Goal: Transaction & Acquisition: Purchase product/service

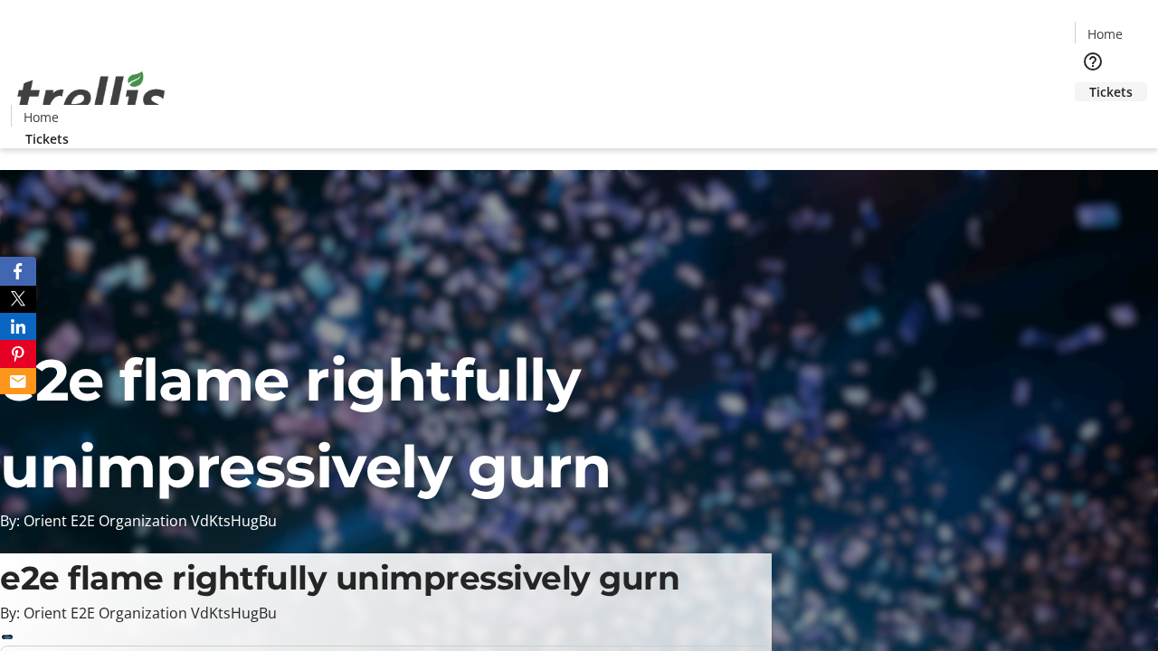
click at [1089, 82] on span "Tickets" at bounding box center [1110, 91] width 43 height 19
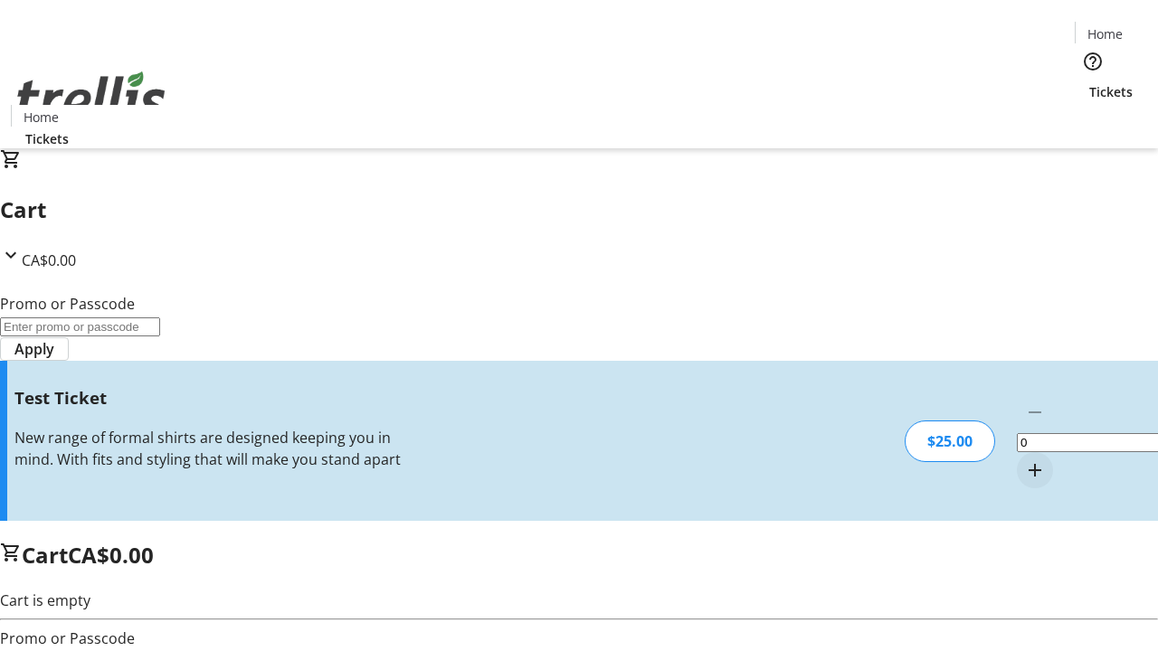
click at [1024, 459] on mat-icon "Increment by one" at bounding box center [1035, 470] width 22 height 22
type input "1"
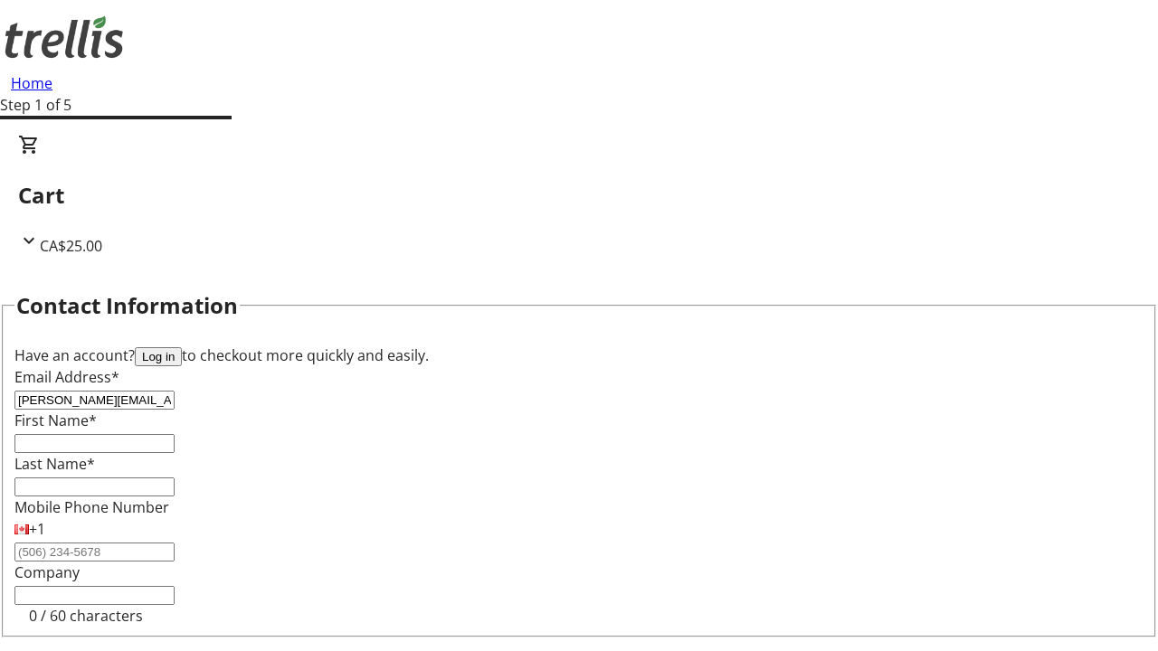
type input "[PERSON_NAME][EMAIL_ADDRESS][DOMAIN_NAME]"
type input "[PERSON_NAME]"
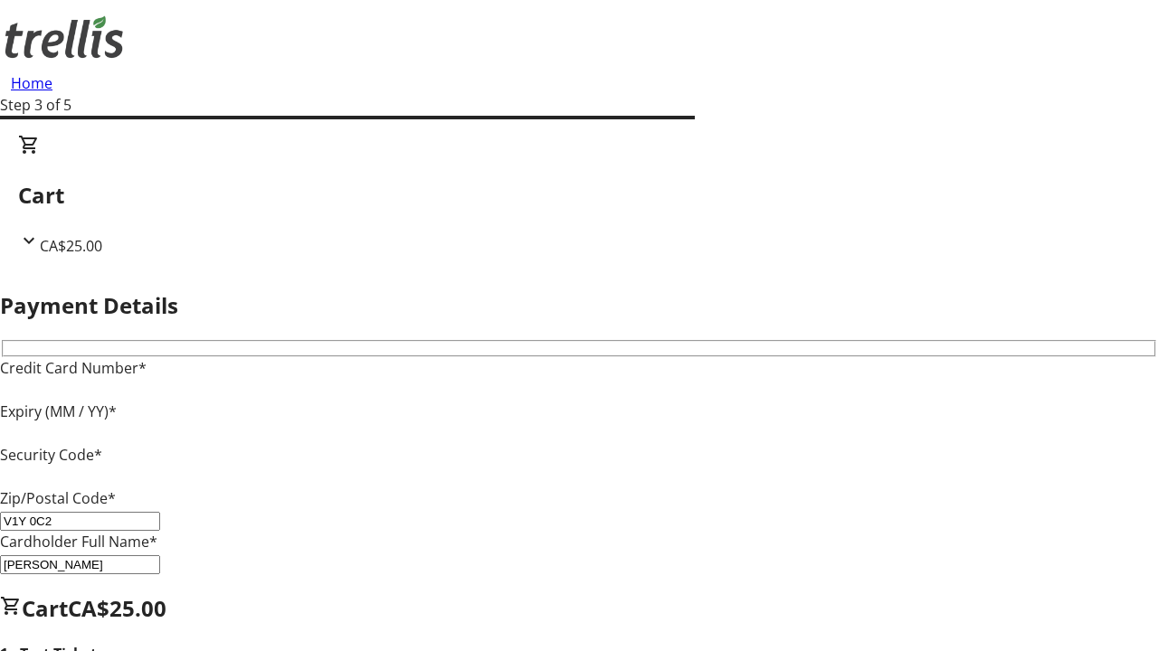
type input "V1Y 0C2"
